Goal: Task Accomplishment & Management: Manage account settings

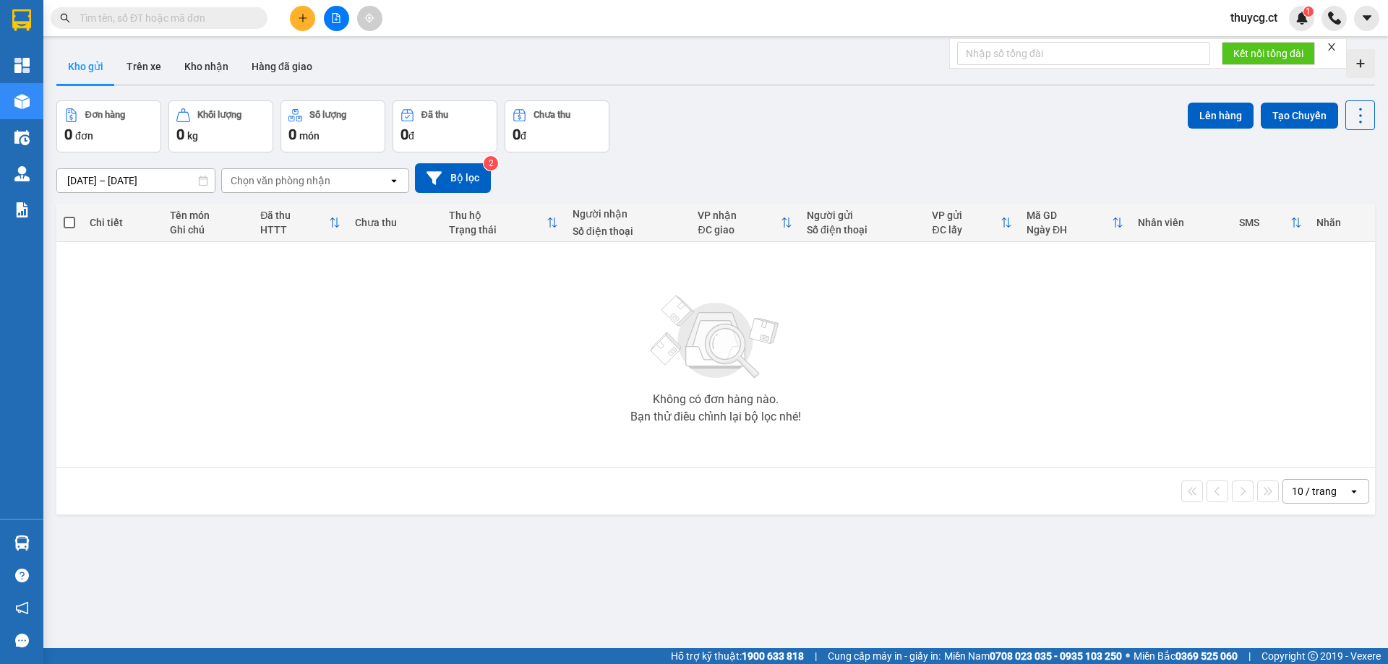
click at [199, 14] on input "text" at bounding box center [165, 18] width 171 height 16
paste input "0914807868"
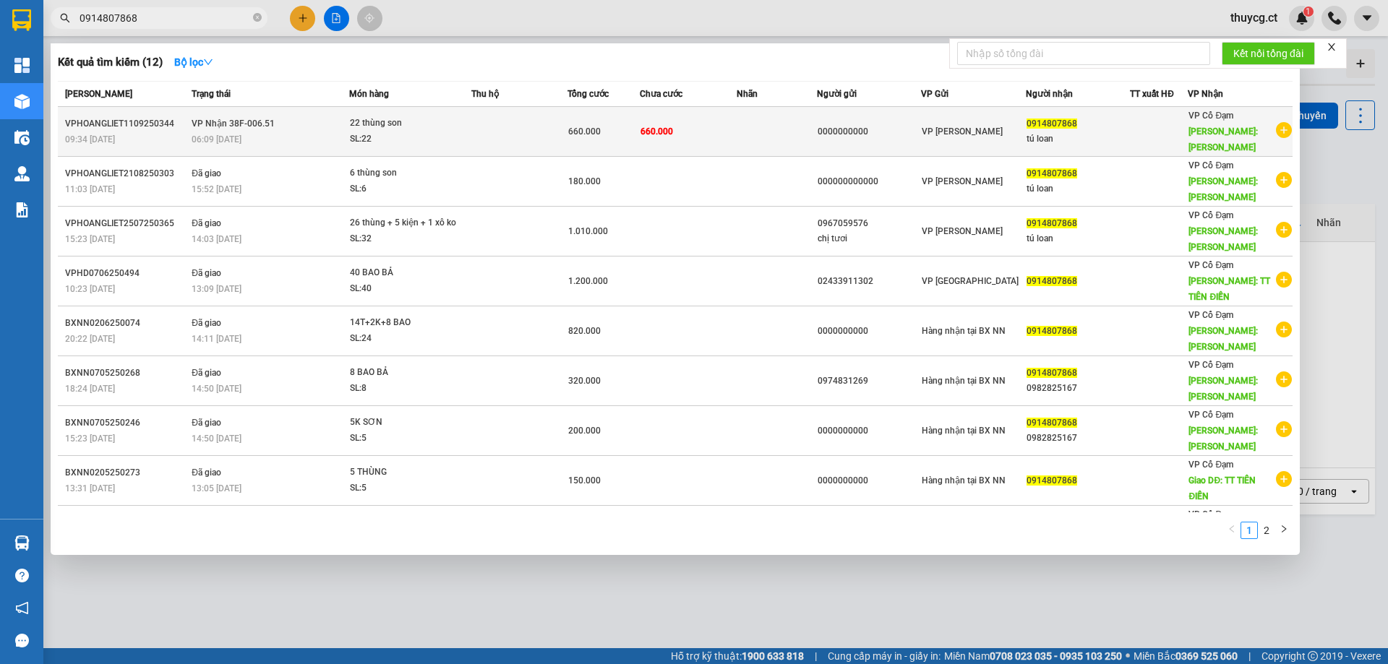
type input "0914807868"
click at [444, 116] on div "22 thùng son" at bounding box center [404, 124] width 108 height 16
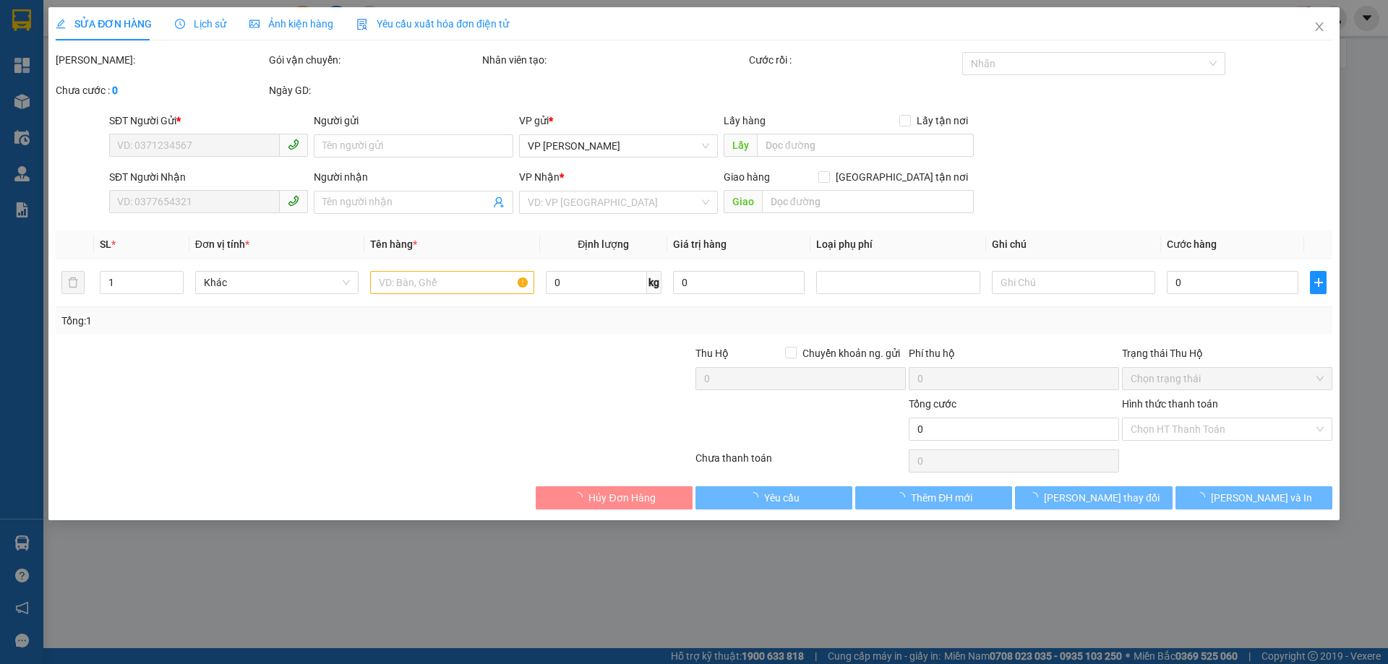
type input "0000000000"
type input "0914807868"
type input "tú loan"
type input "tiên điền"
type input "660.000"
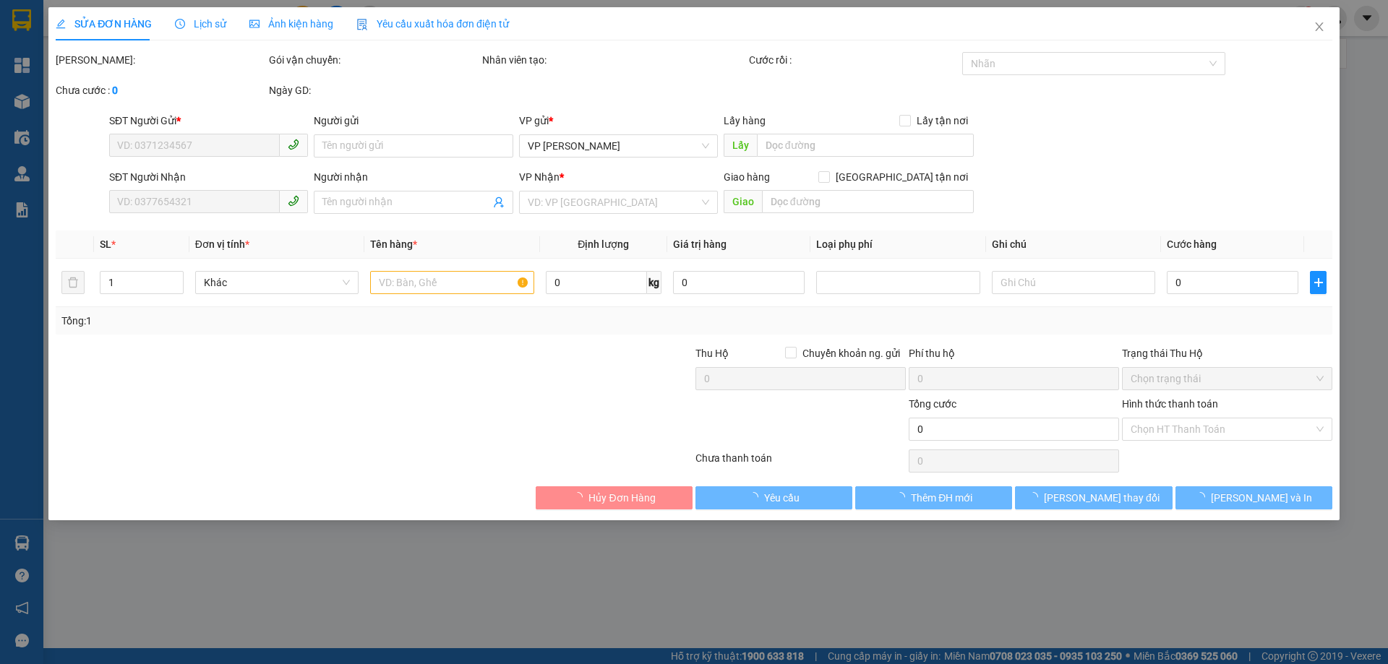
type input "660.000"
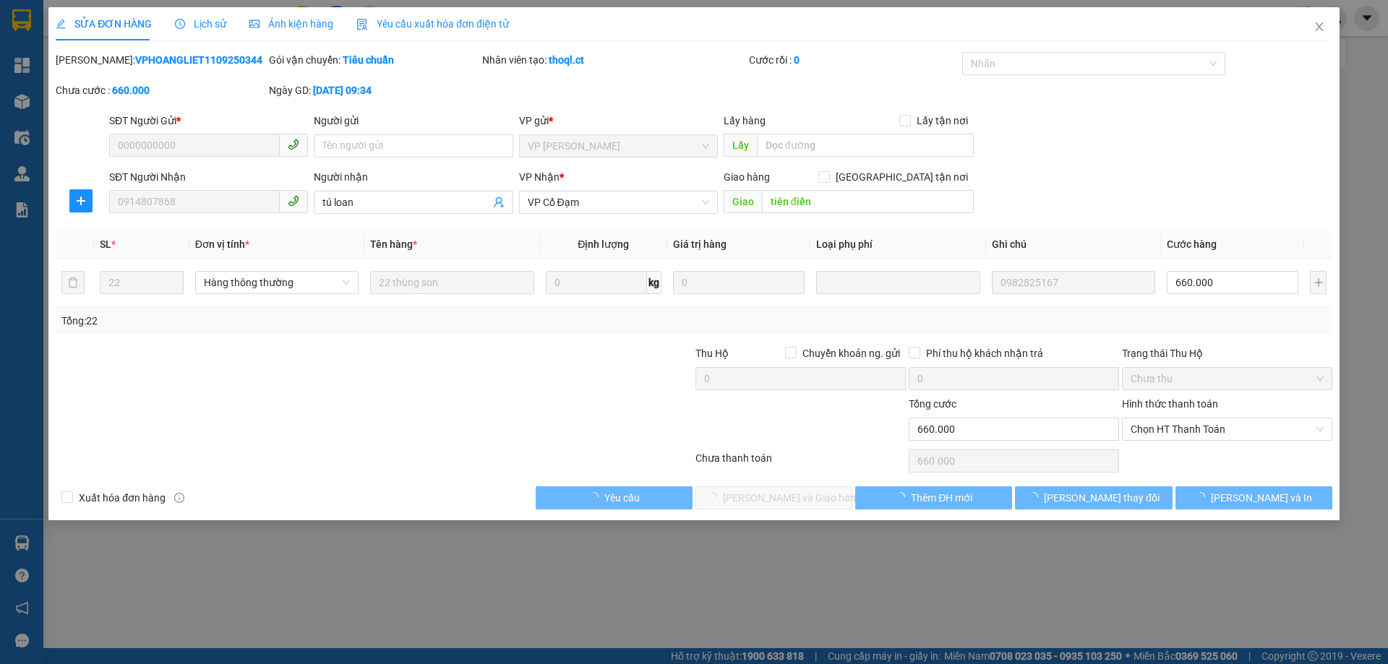
click at [197, 22] on span "Lịch sử" at bounding box center [200, 24] width 51 height 12
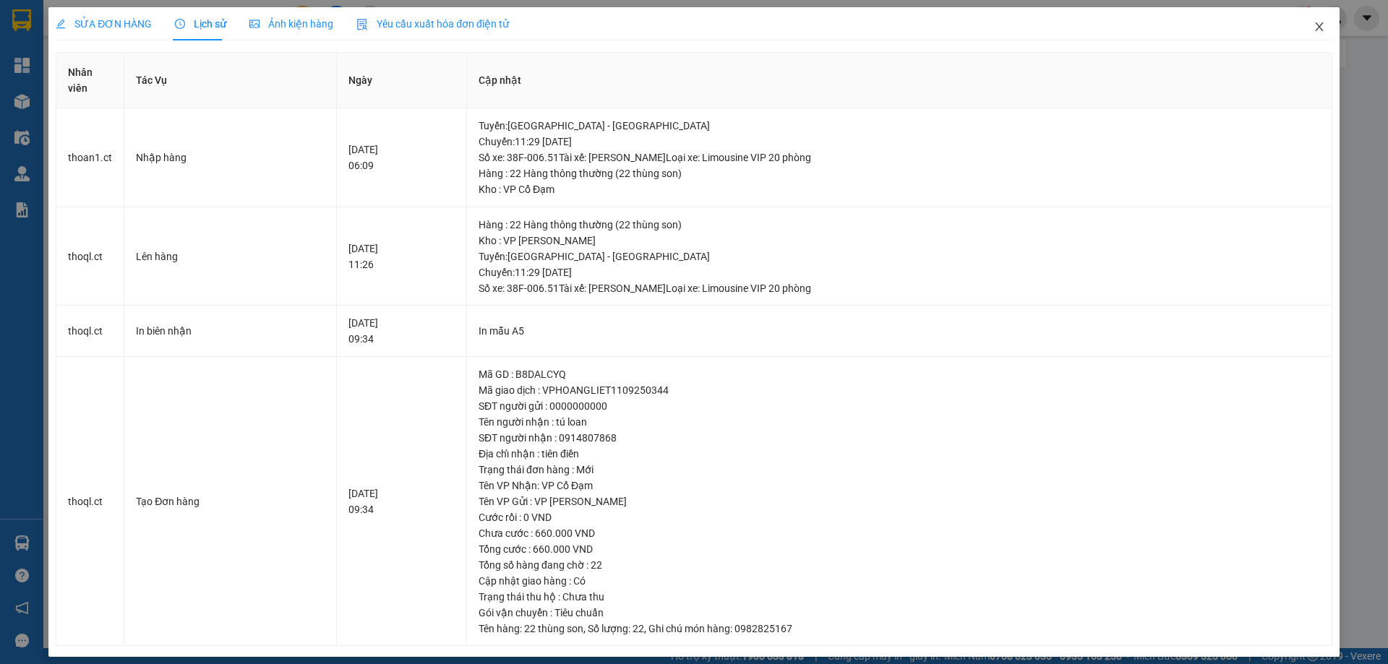
click at [1314, 29] on icon "close" at bounding box center [1320, 27] width 12 height 12
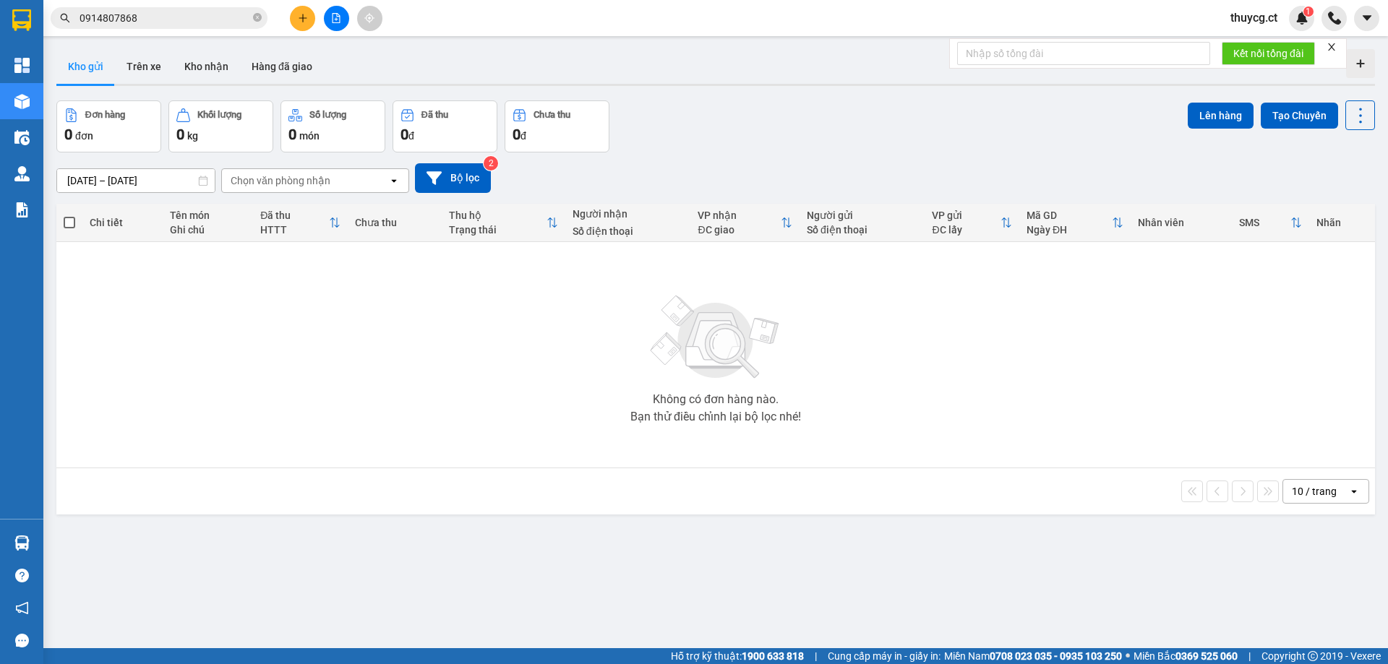
click at [251, 18] on span "0914807868" at bounding box center [159, 18] width 217 height 22
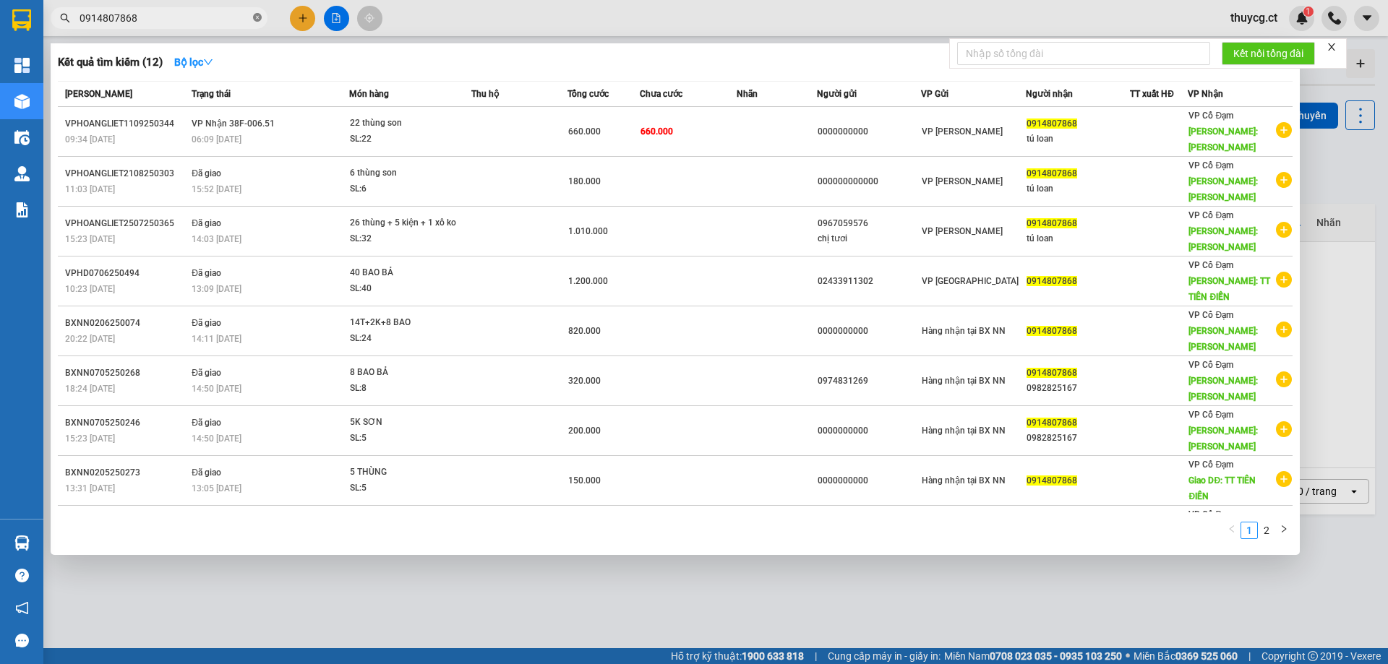
click at [254, 20] on icon "close-circle" at bounding box center [257, 17] width 9 height 9
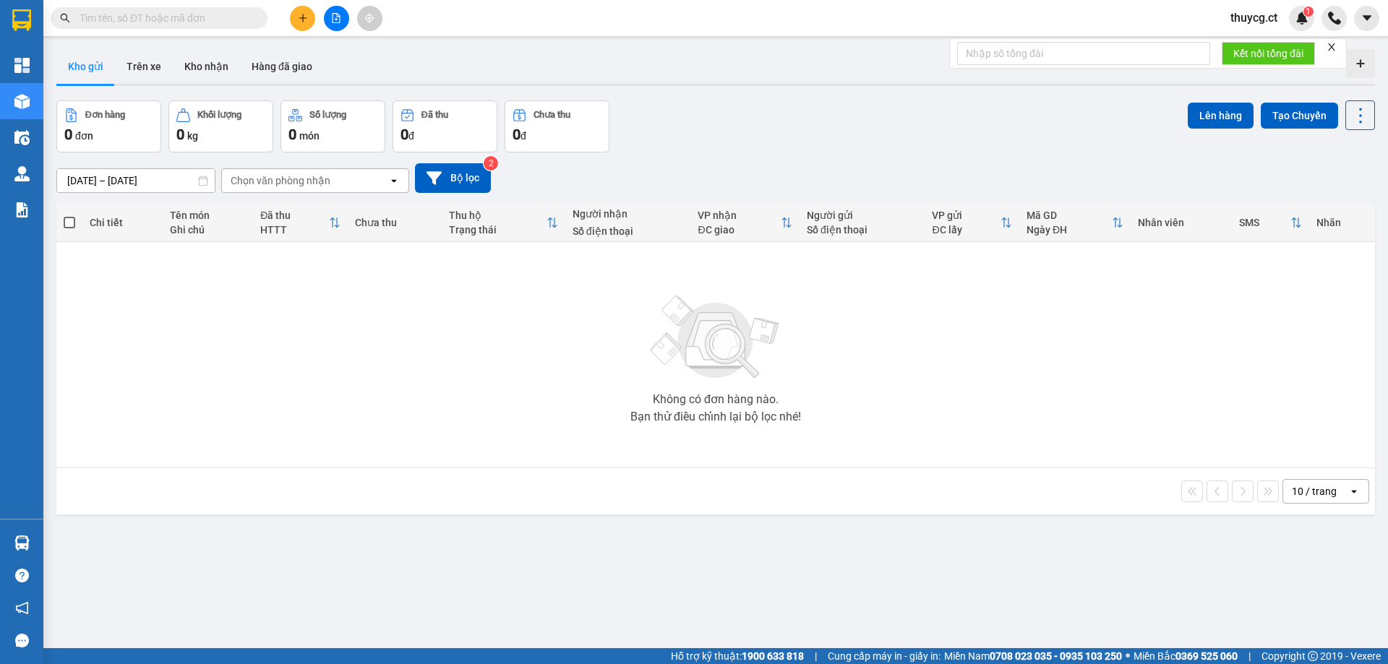
click at [175, 19] on input "text" at bounding box center [165, 18] width 171 height 16
paste input "0918012623"
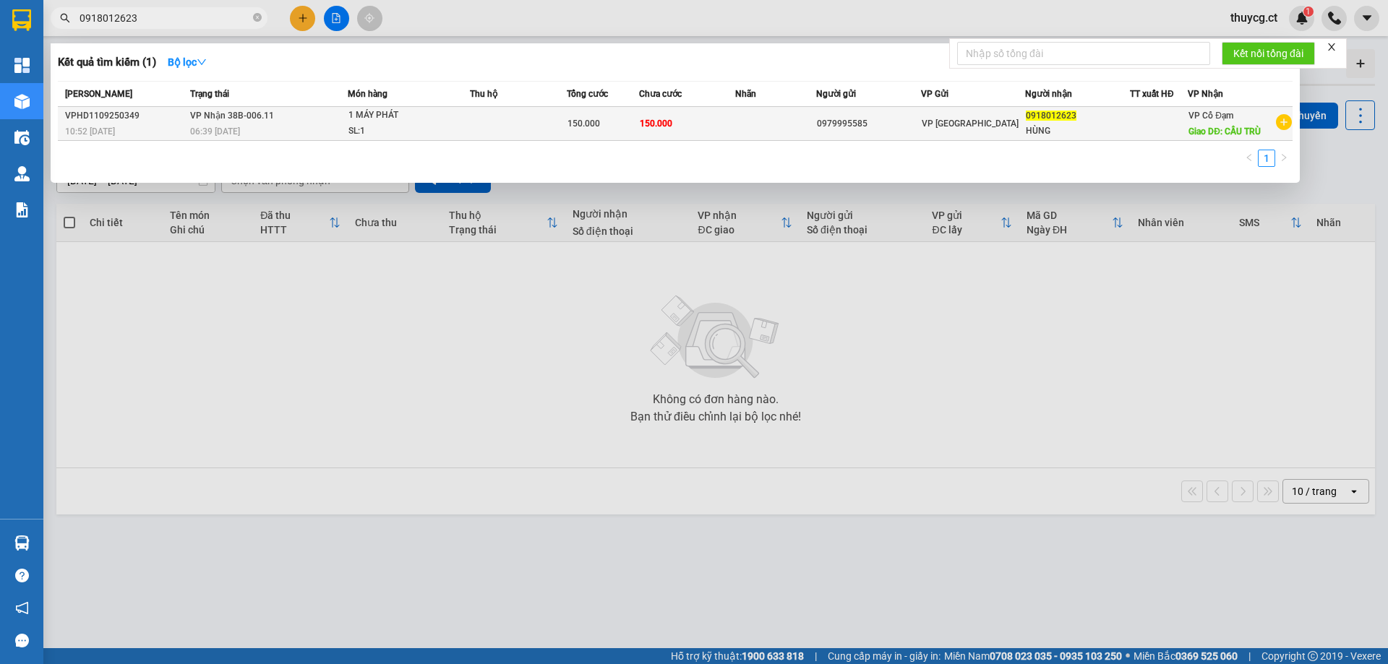
type input "0918012623"
click at [257, 121] on span "VP Nhận 38B-006.11" at bounding box center [232, 116] width 84 height 10
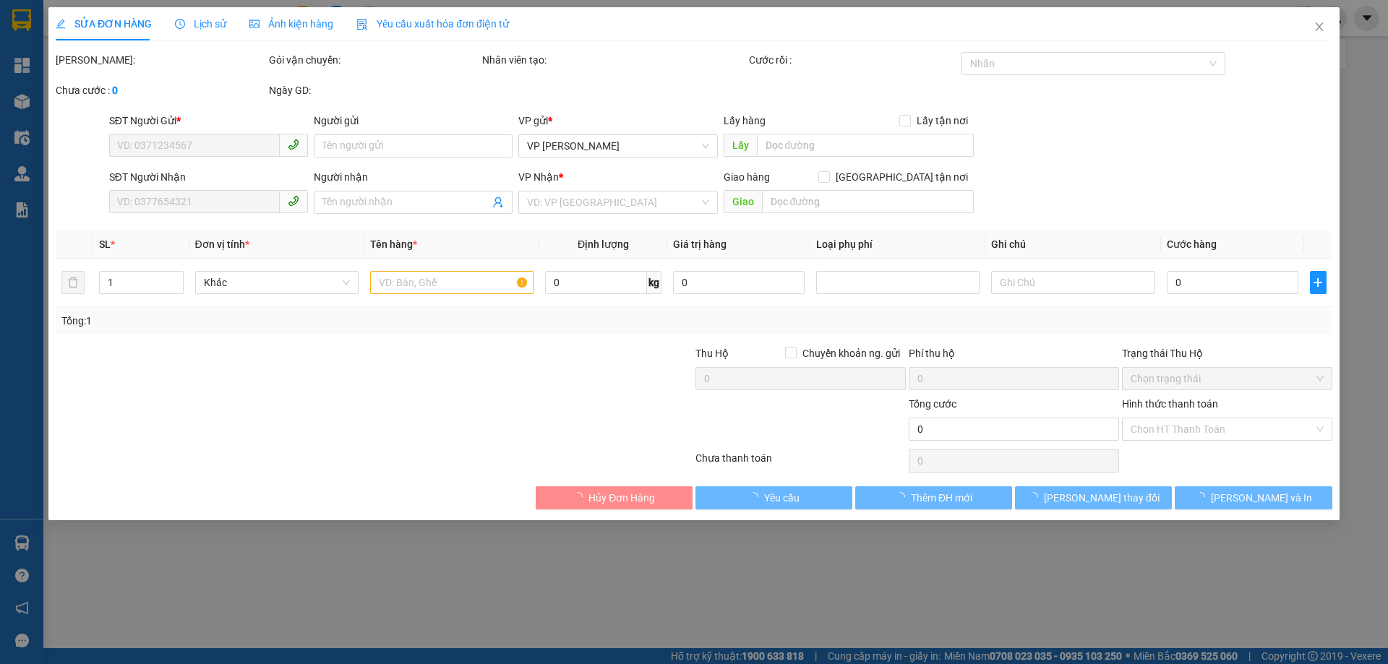
type input "0979995585"
type input "0918012623"
type input "HÙNG"
type input "CẦU TRÙ"
type input "150.000"
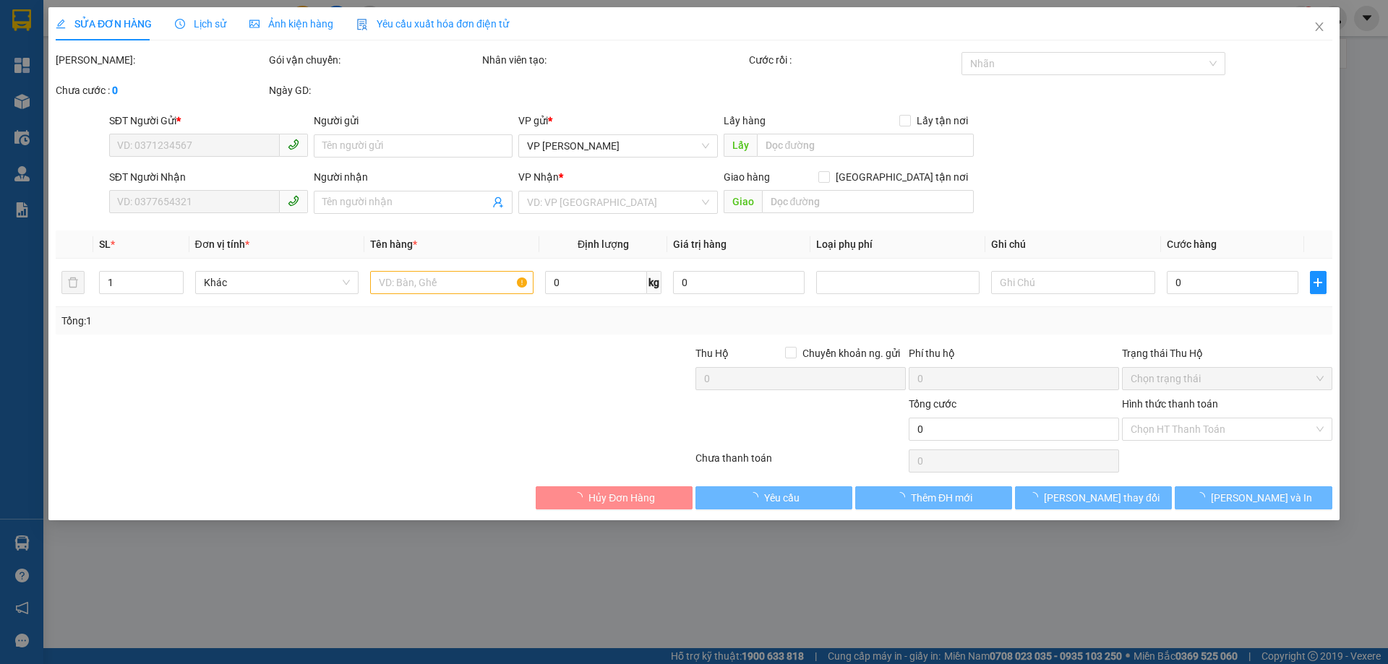
type input "150.000"
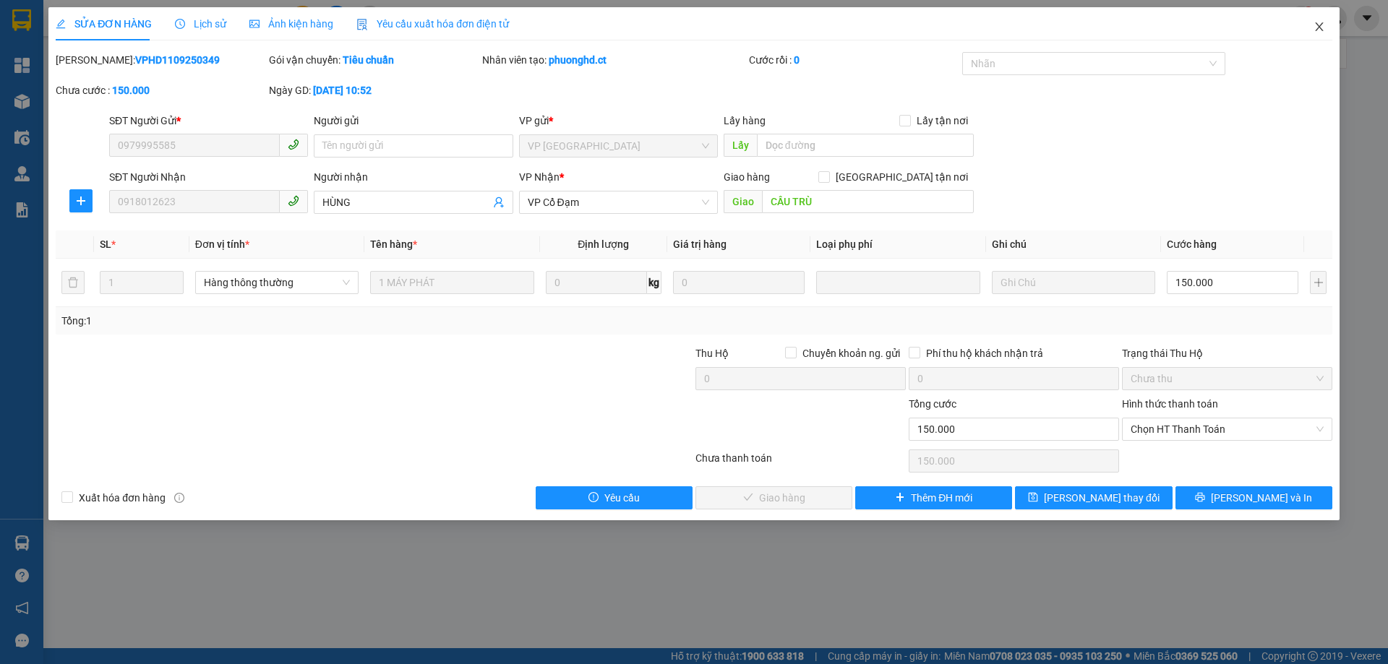
click at [1319, 23] on icon "close" at bounding box center [1320, 27] width 12 height 12
